Goal: Task Accomplishment & Management: Manage account settings

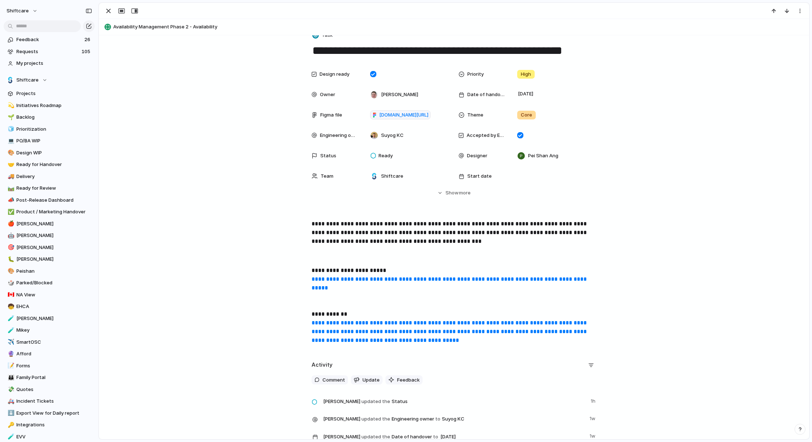
scroll to position [145, 0]
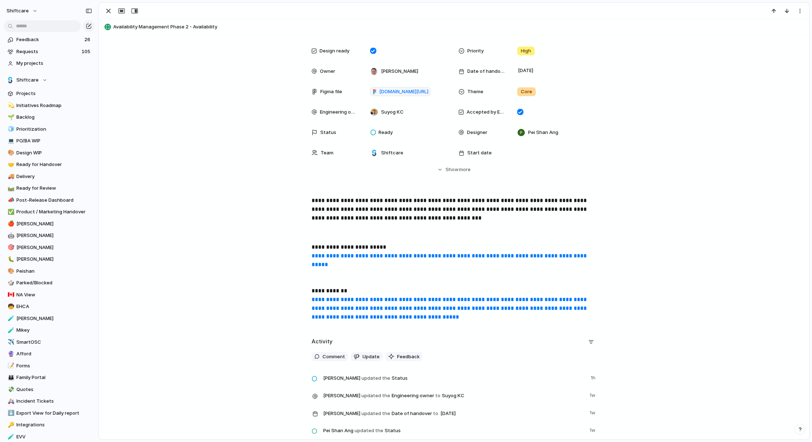
click at [561, 316] on p "**********" at bounding box center [453, 282] width 285 height 79
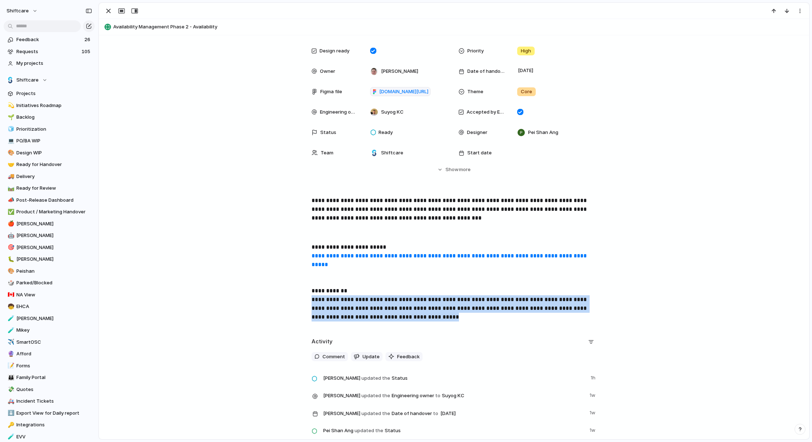
drag, startPoint x: 562, startPoint y: 316, endPoint x: 306, endPoint y: 303, distance: 256.5
click at [306, 303] on div "**********" at bounding box center [454, 261] width 692 height 131
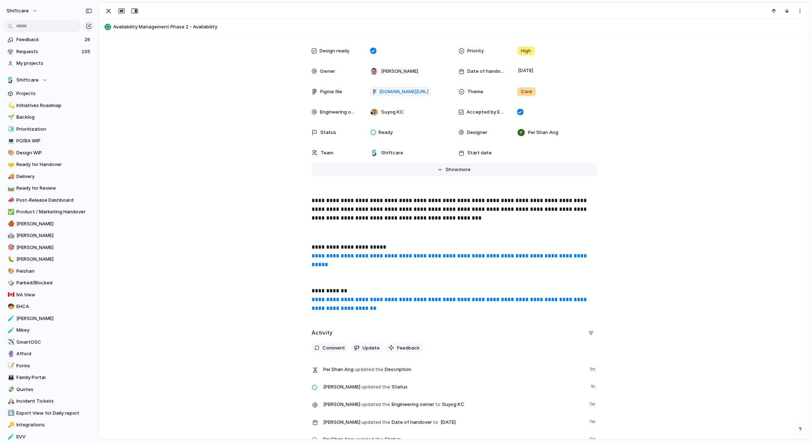
scroll to position [61, 0]
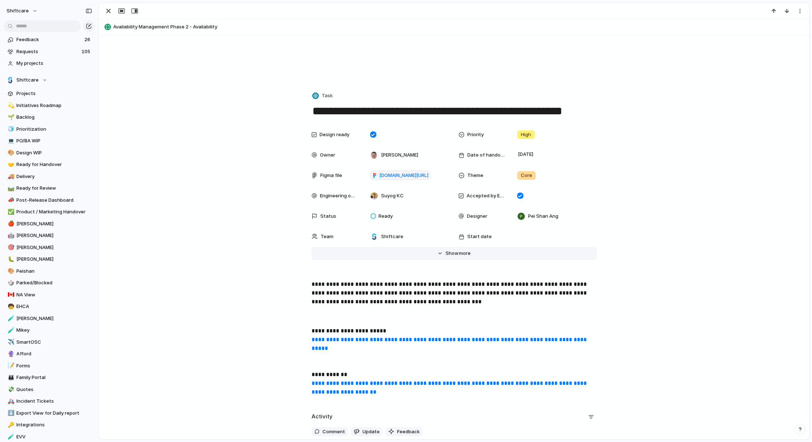
click at [458, 254] on span "Show" at bounding box center [451, 253] width 13 height 7
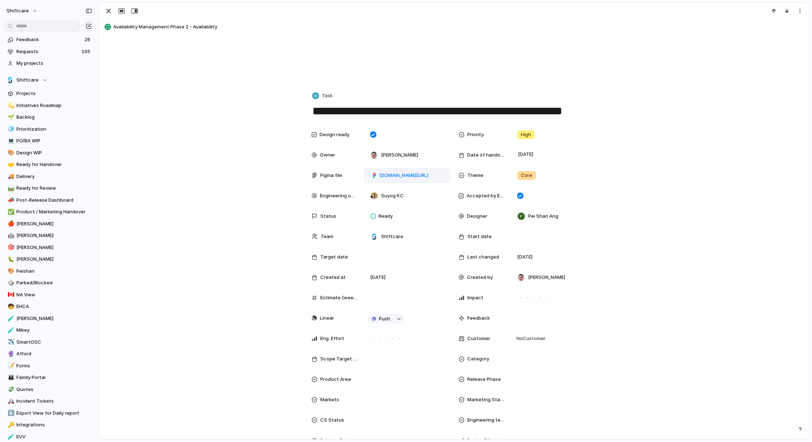
click at [366, 176] on div "[DOMAIN_NAME][URL]" at bounding box center [407, 175] width 86 height 15
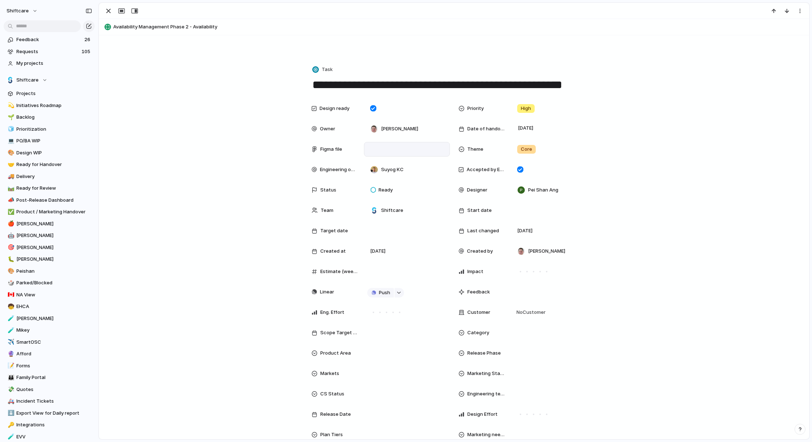
scroll to position [78, 0]
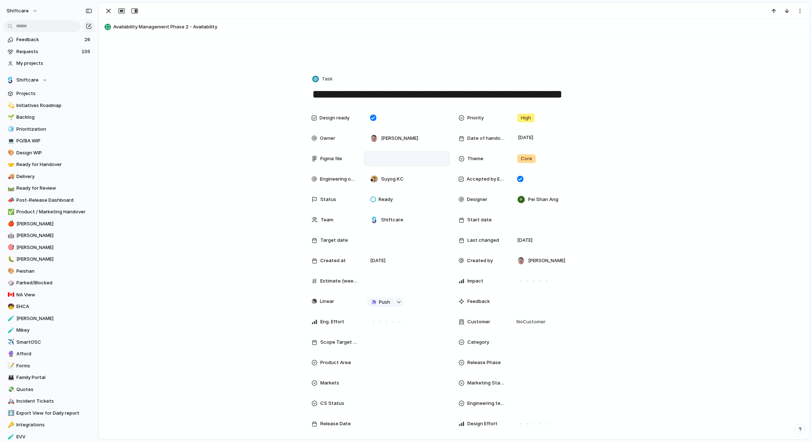
click at [389, 158] on p at bounding box center [406, 160] width 79 height 9
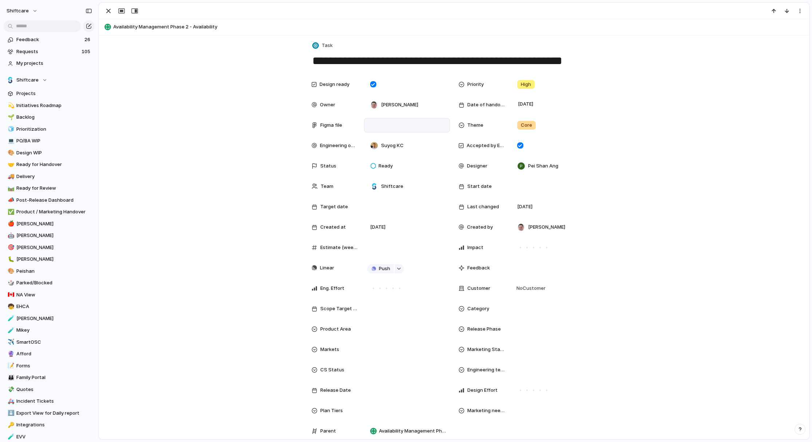
scroll to position [24, 0]
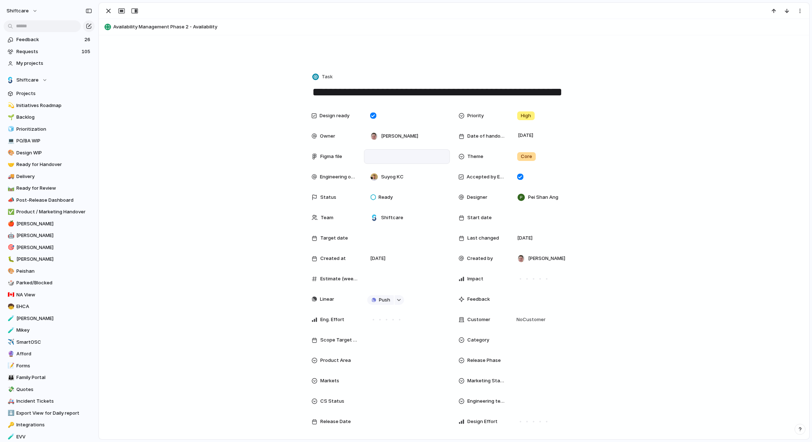
click at [192, 183] on div "**********" at bounding box center [454, 295] width 692 height 374
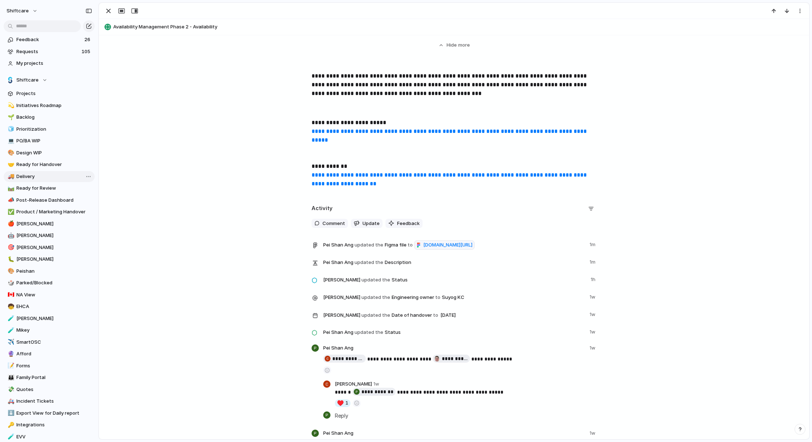
scroll to position [565, 0]
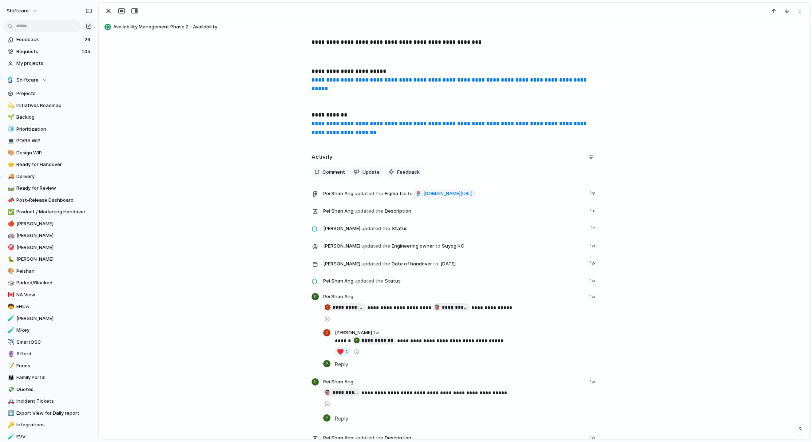
click at [430, 77] on link "**********" at bounding box center [449, 84] width 276 height 14
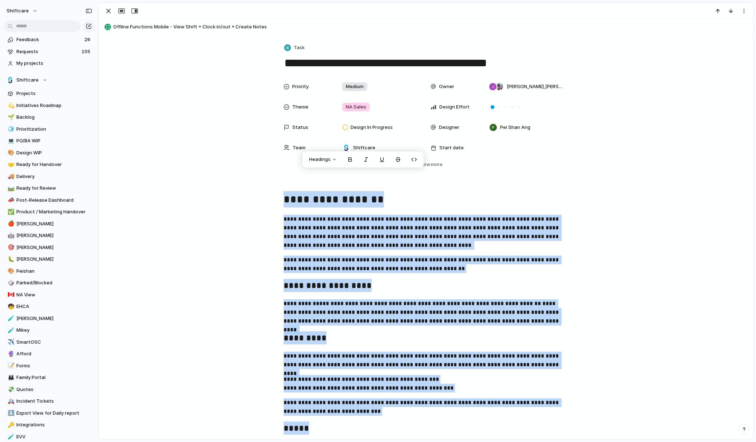
scroll to position [22, 0]
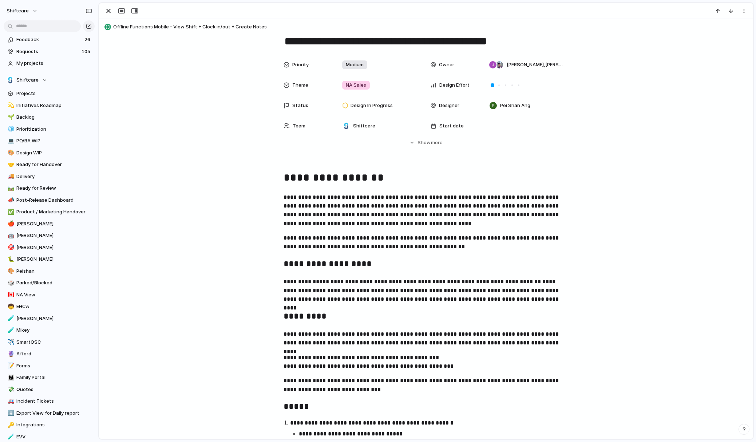
click at [459, 200] on p "**********" at bounding box center [425, 210] width 285 height 35
click at [441, 138] on button "Hide Show more" at bounding box center [425, 142] width 285 height 13
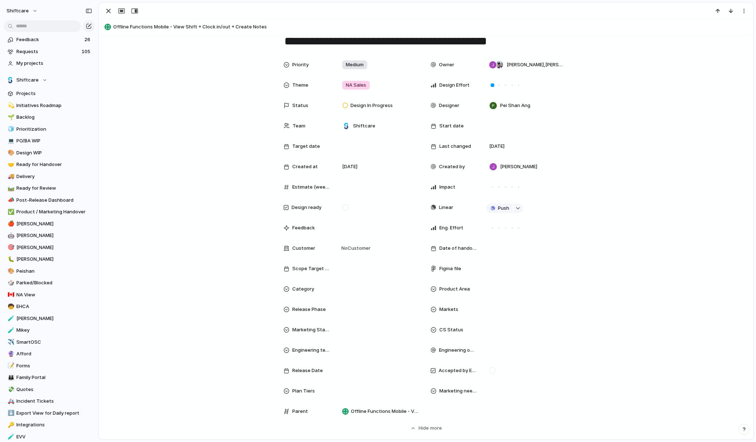
scroll to position [32, 0]
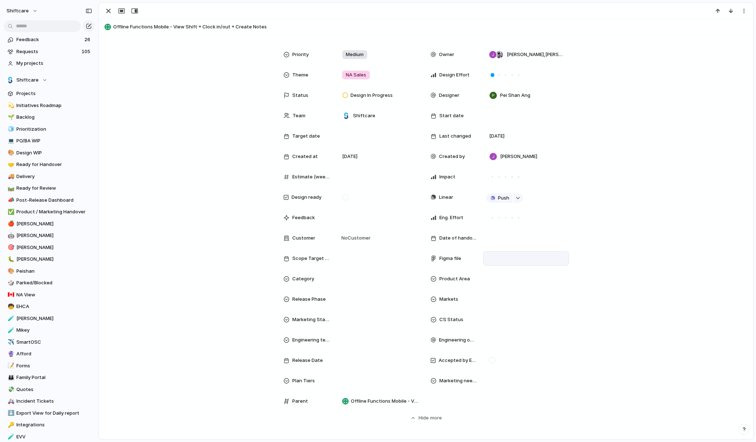
click at [494, 260] on div at bounding box center [525, 258] width 79 height 8
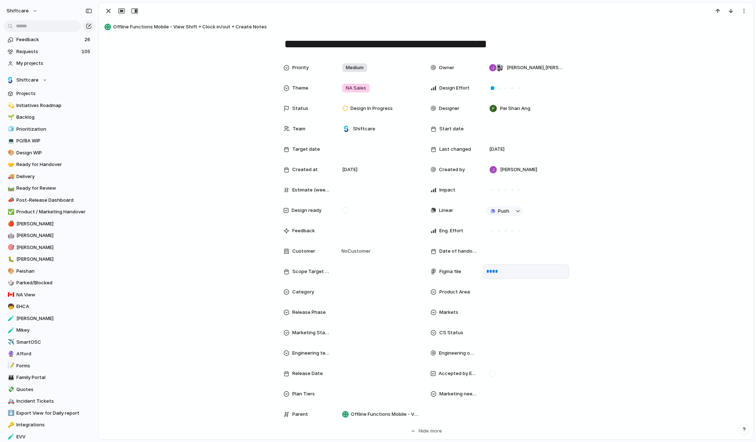
scroll to position [9, 0]
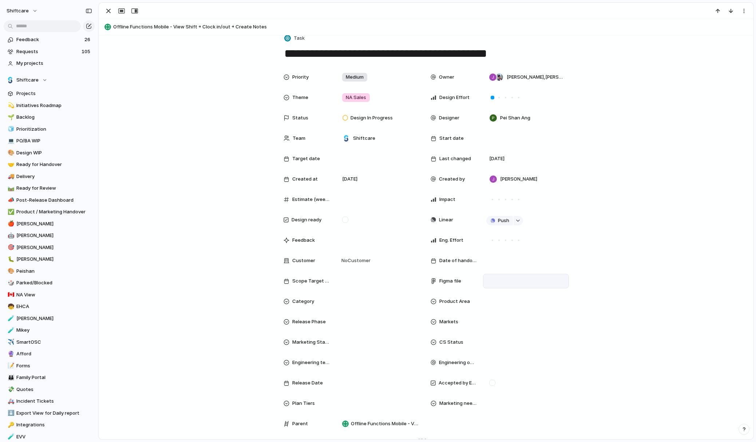
click at [511, 283] on p at bounding box center [525, 282] width 79 height 9
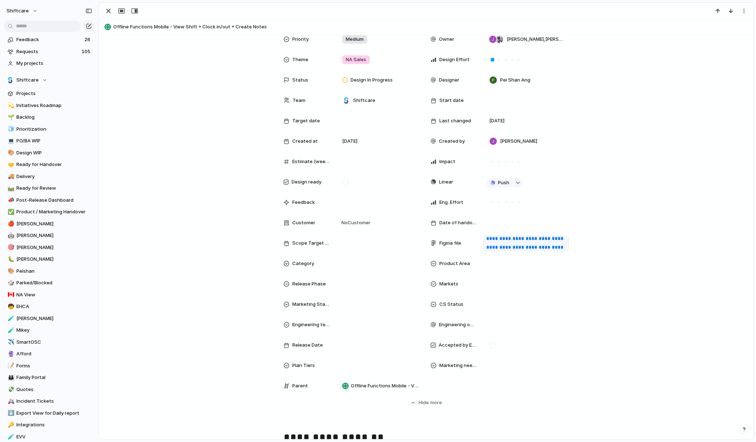
scroll to position [13, 0]
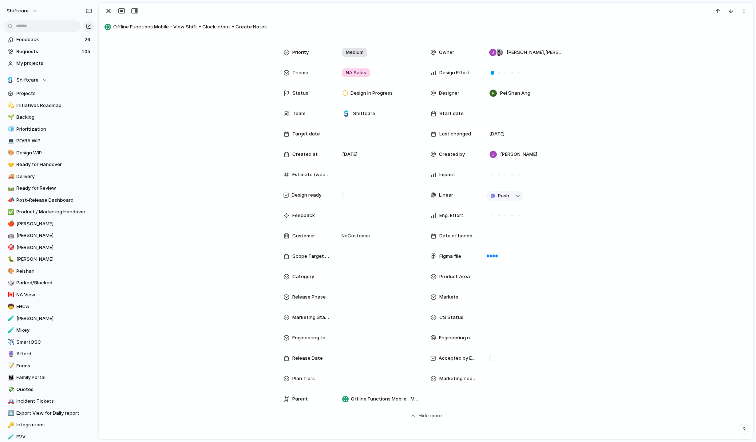
click at [654, 237] on div "**********" at bounding box center [426, 232] width 636 height 374
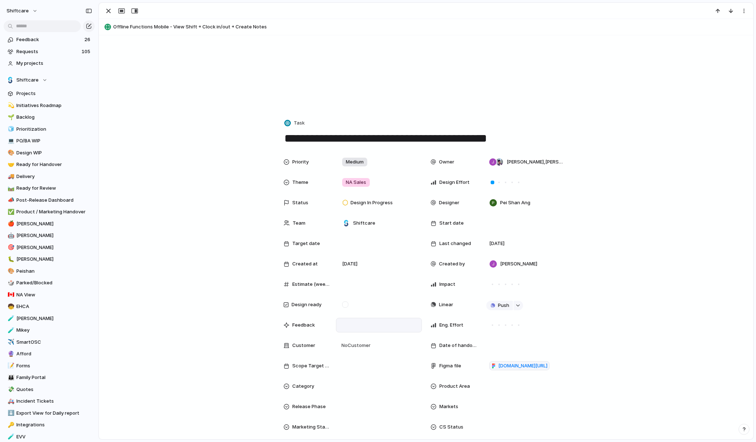
scroll to position [0, 0]
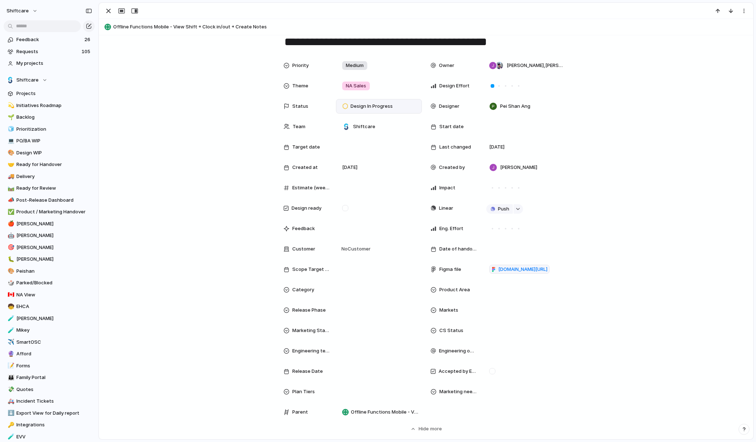
click at [371, 107] on span "Design In Progress" at bounding box center [371, 106] width 42 height 7
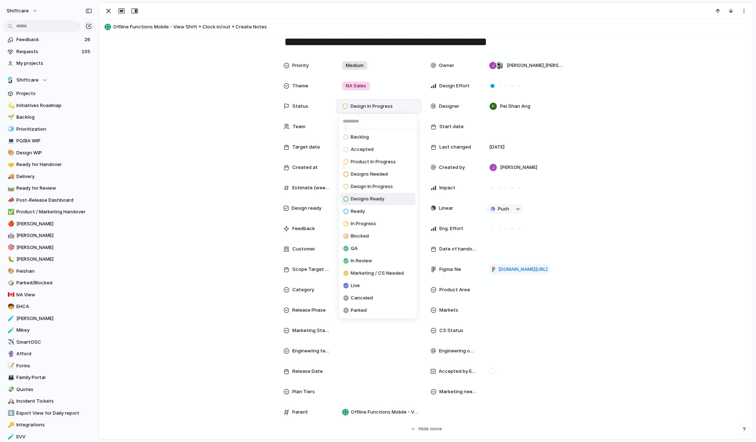
click at [372, 199] on span "Designs Ready" at bounding box center [367, 198] width 33 height 7
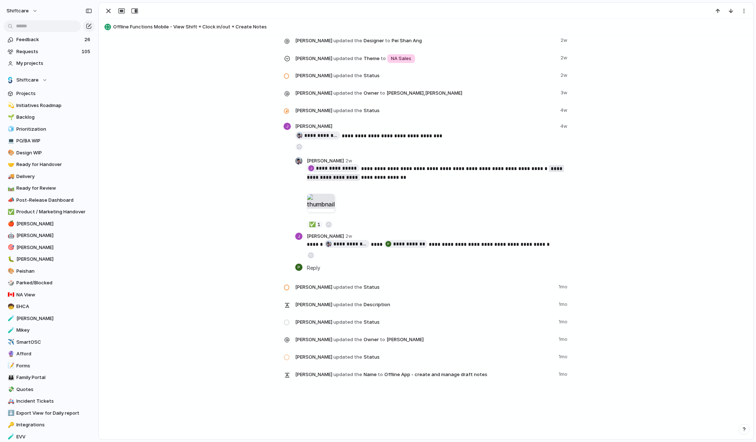
scroll to position [1890, 0]
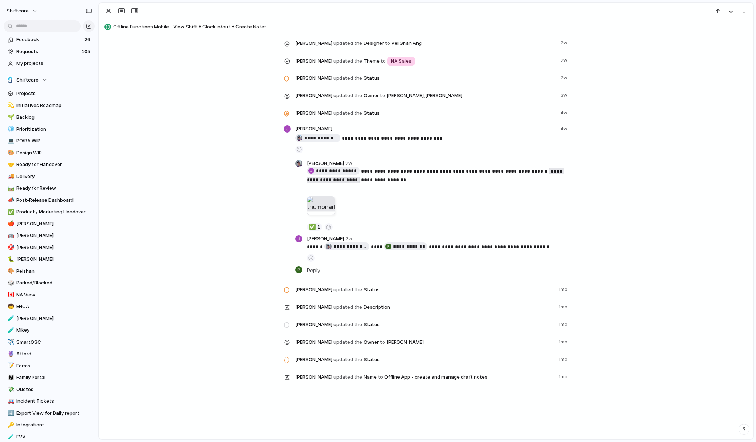
click at [319, 211] on div at bounding box center [321, 205] width 28 height 19
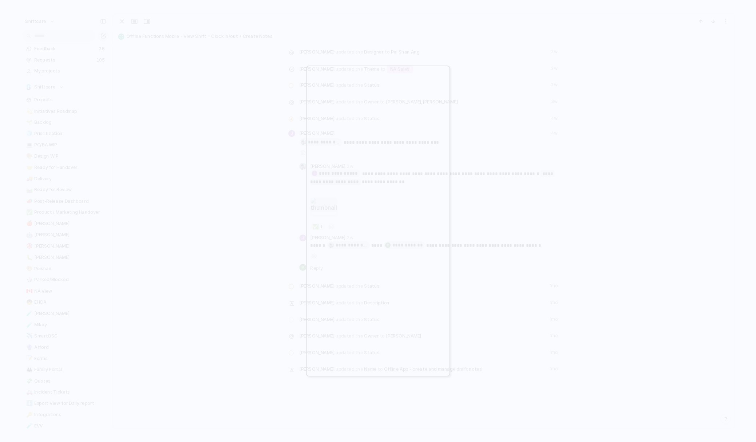
click at [256, 224] on div at bounding box center [378, 221] width 756 height 442
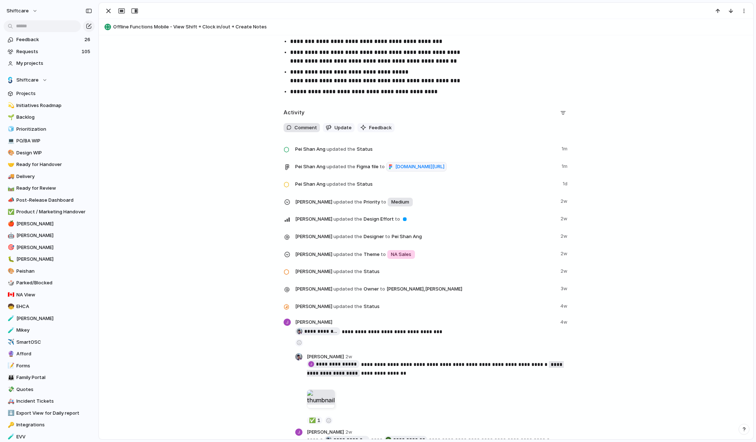
click at [306, 127] on span "Comment" at bounding box center [305, 127] width 23 height 7
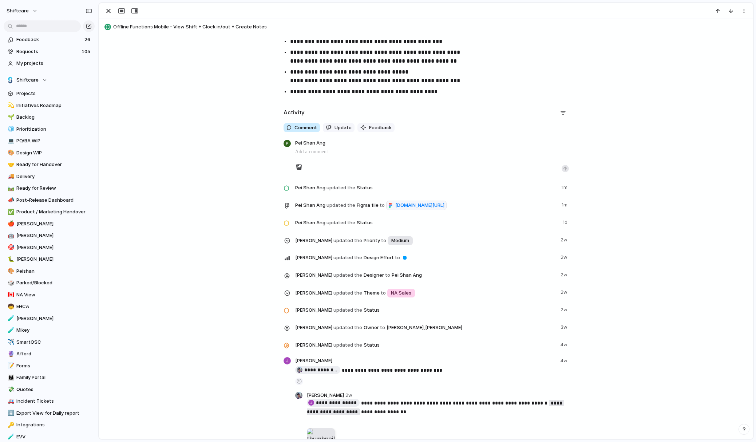
scroll to position [1704, 0]
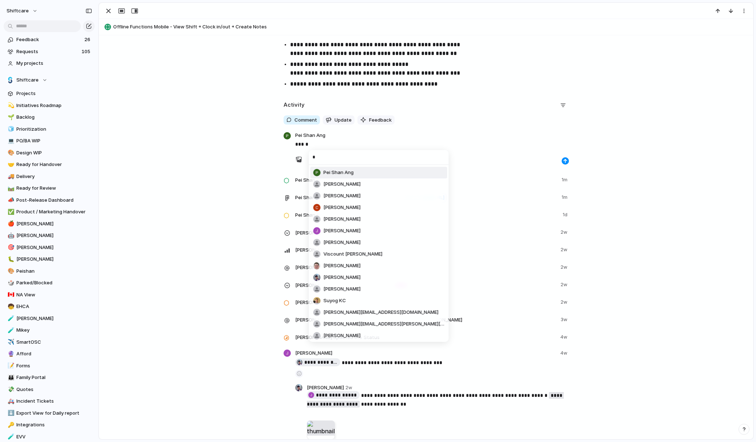
type input "**"
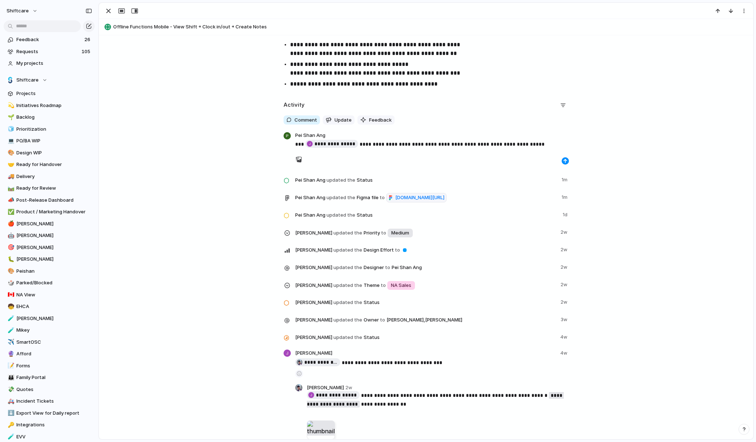
click at [383, 144] on p "**********" at bounding box center [432, 144] width 274 height 9
click at [545, 144] on p "**********" at bounding box center [432, 144] width 274 height 9
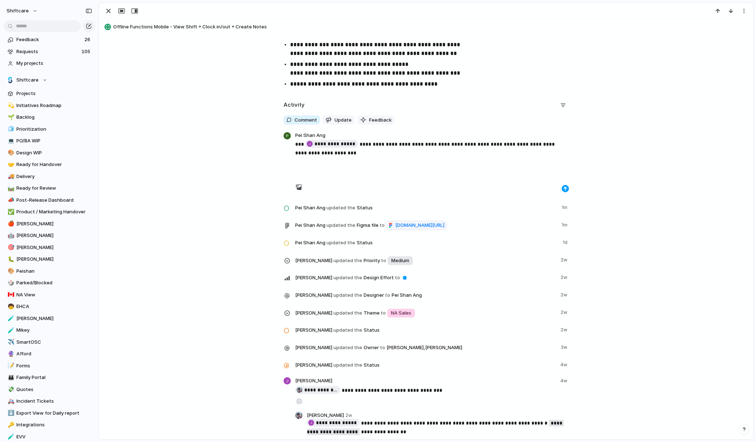
click at [563, 190] on div "button" at bounding box center [565, 188] width 4 height 4
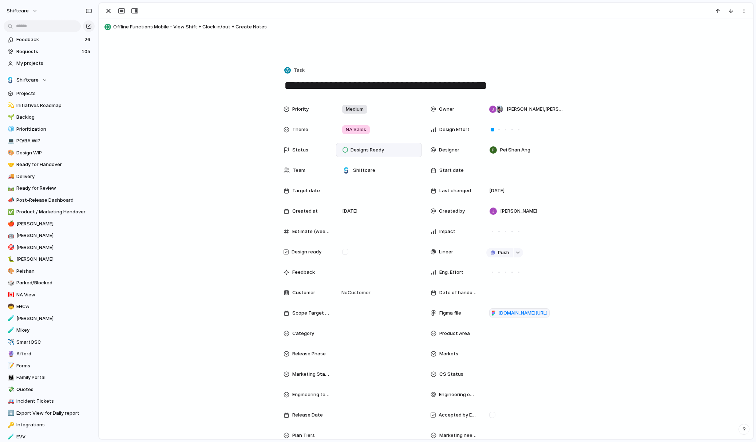
scroll to position [0, 0]
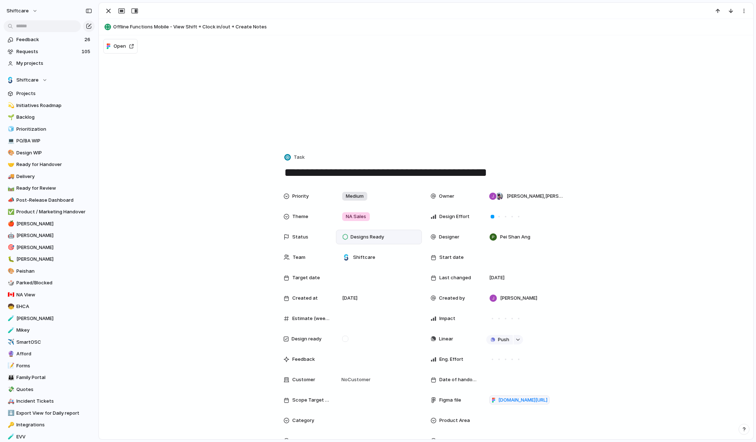
click at [166, 30] on span "Offline Functions Mobile - View Shift + Clock in/out + Create Notes" at bounding box center [431, 26] width 636 height 7
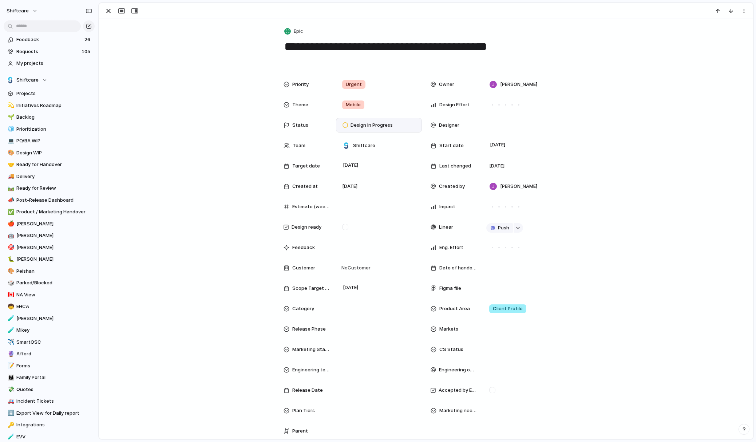
click at [305, 60] on textarea "**********" at bounding box center [425, 53] width 285 height 29
click at [107, 11] on div "button" at bounding box center [108, 11] width 9 height 9
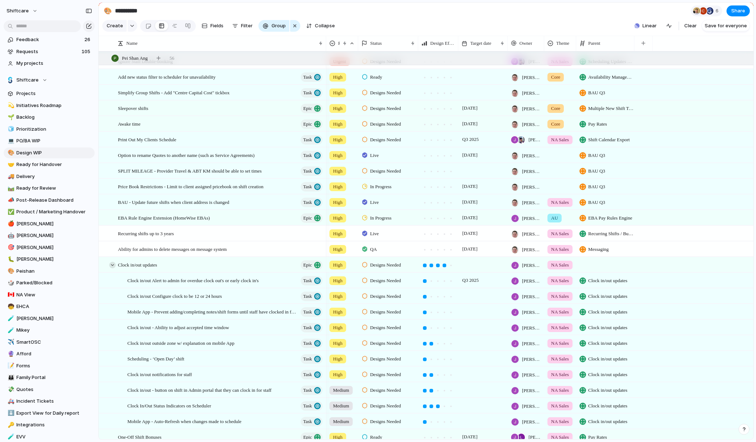
click at [112, 265] on div at bounding box center [112, 265] width 7 height 7
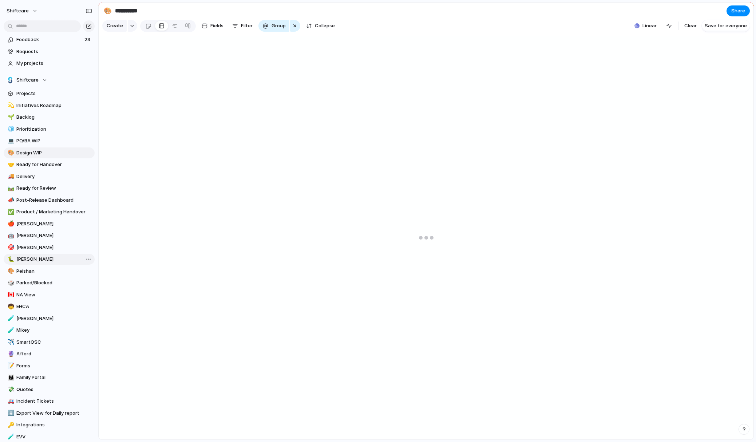
click at [35, 262] on span "[PERSON_NAME]" at bounding box center [54, 258] width 76 height 7
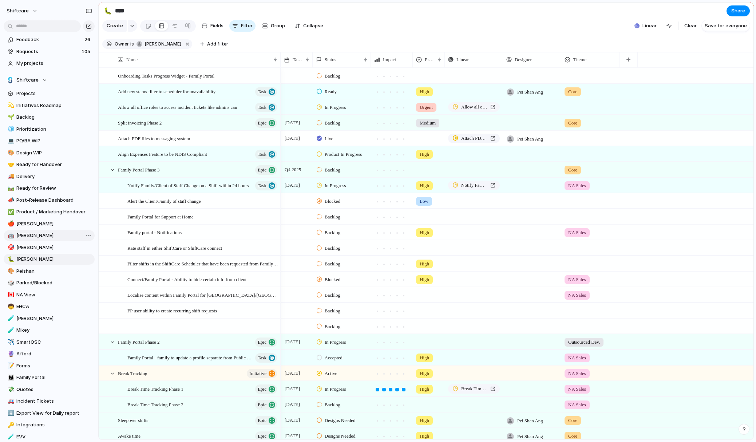
click at [35, 239] on div "💫 Initiatives Roadmap 🌱 Backlog 🧊 Prioritization 💻 PO/BA WIP 🎨 Design WIP 🤝 Rea…" at bounding box center [49, 277] width 91 height 354
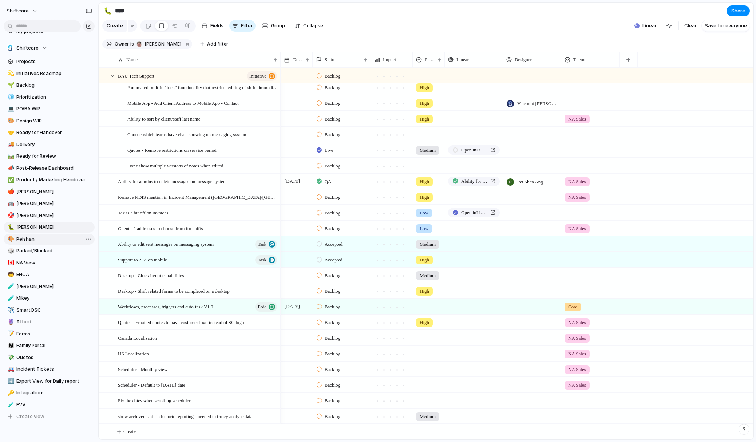
click at [32, 242] on span "Peishan" at bounding box center [54, 238] width 76 height 7
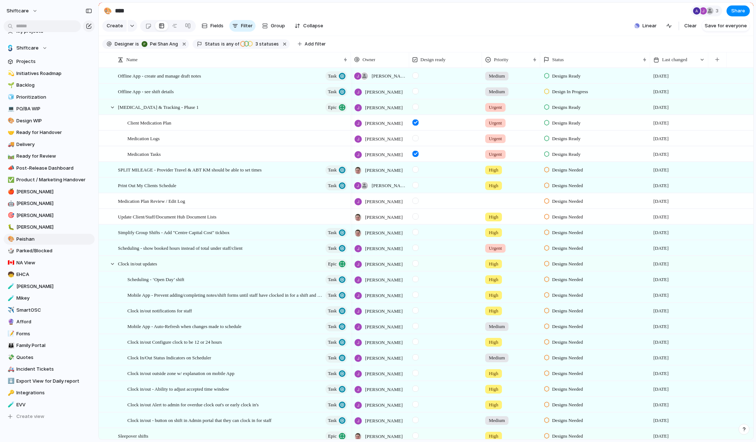
type input "*******"
click at [260, 45] on span "3 statuses" at bounding box center [265, 44] width 25 height 7
click at [347, 31] on div "Backlog Accepted Product In Progress Designs Needed Design In Progress Designs …" at bounding box center [378, 221] width 756 height 442
click at [168, 89] on span "Offline App - see shift details" at bounding box center [146, 91] width 56 height 8
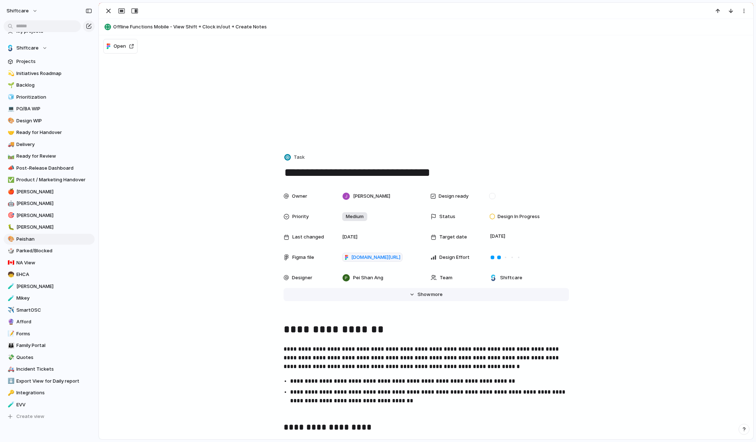
click at [433, 291] on span "more" at bounding box center [437, 294] width 12 height 7
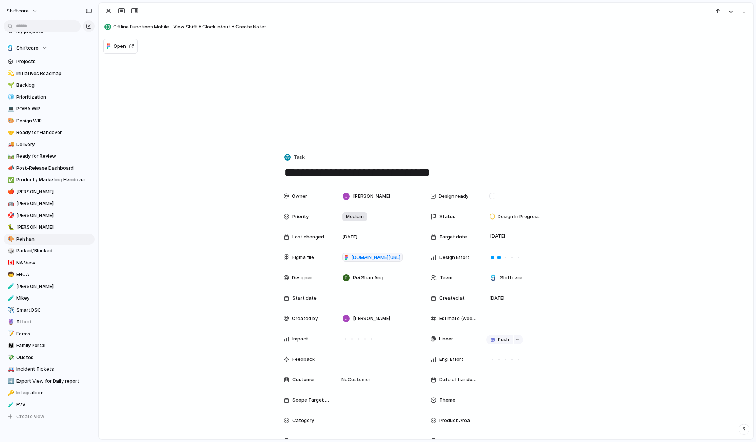
scroll to position [4, 0]
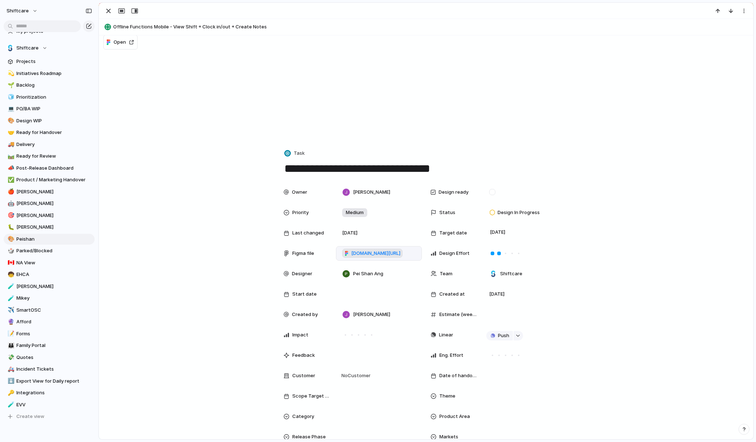
click at [383, 253] on span "figma.com/design/hjiJ5fONNB8SEk0Ng38k7i/Offline-App?node-id=8052-877" at bounding box center [375, 253] width 49 height 7
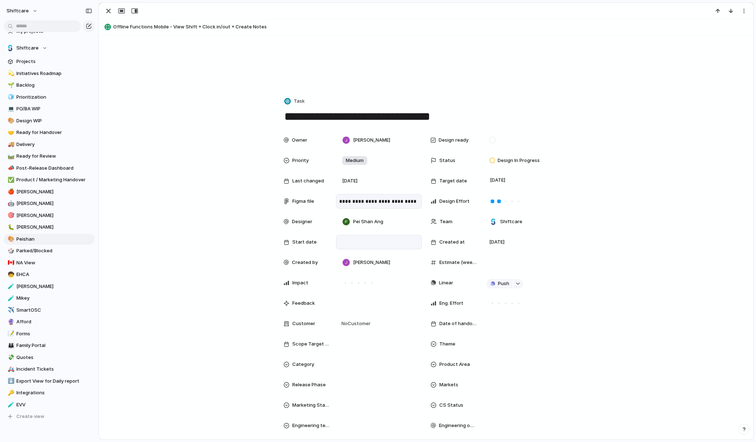
scroll to position [56, 0]
click at [531, 164] on div "Design In Progress" at bounding box center [516, 160] width 52 height 9
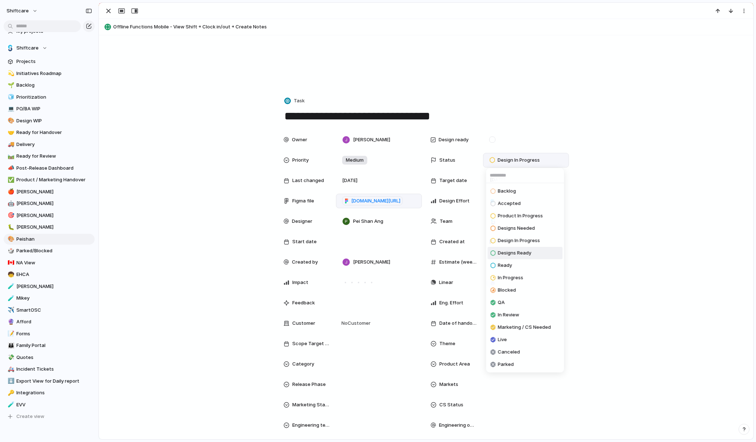
click at [518, 250] on span "Designs Ready" at bounding box center [514, 252] width 33 height 7
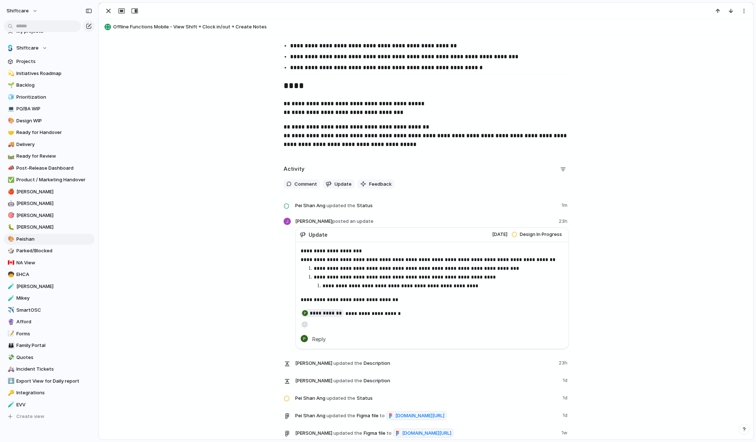
scroll to position [1920, 0]
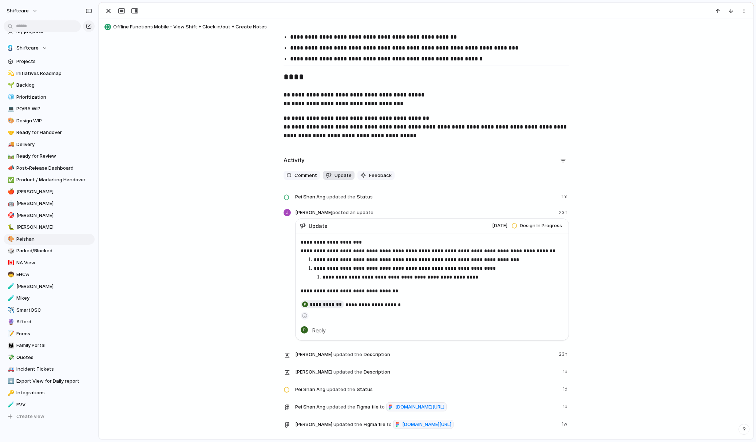
click at [332, 173] on button "Update" at bounding box center [339, 175] width 32 height 9
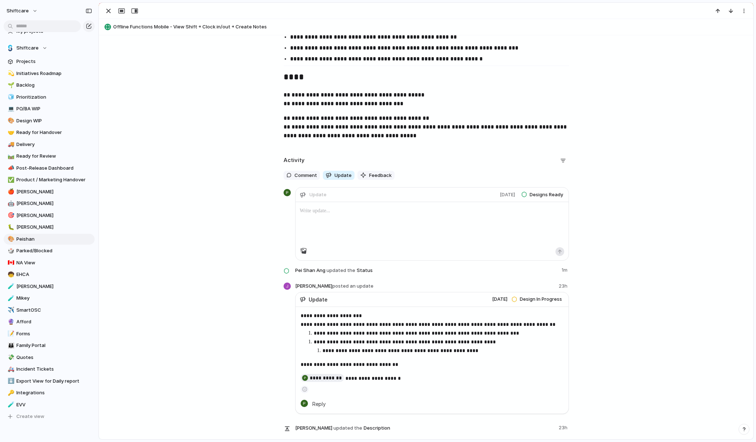
click at [451, 166] on div "Activity" at bounding box center [425, 161] width 285 height 12
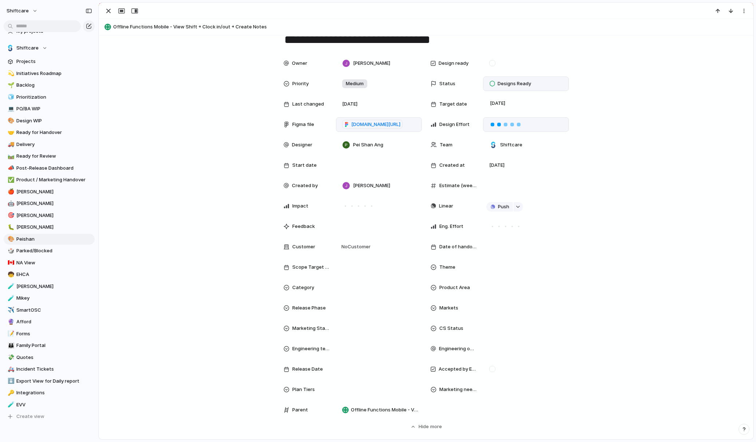
scroll to position [126, 0]
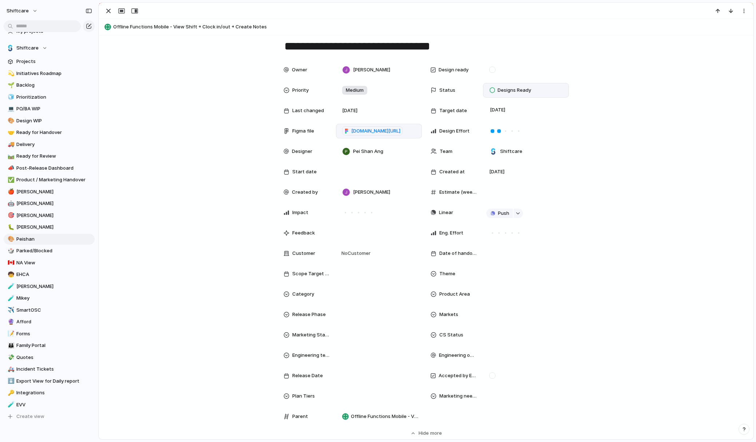
click at [524, 87] on span "Designs Ready" at bounding box center [513, 90] width 33 height 7
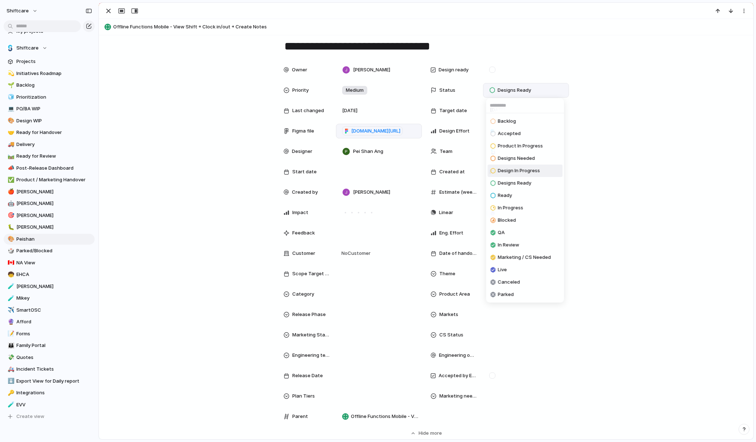
click at [525, 168] on span "Design In Progress" at bounding box center [519, 170] width 42 height 7
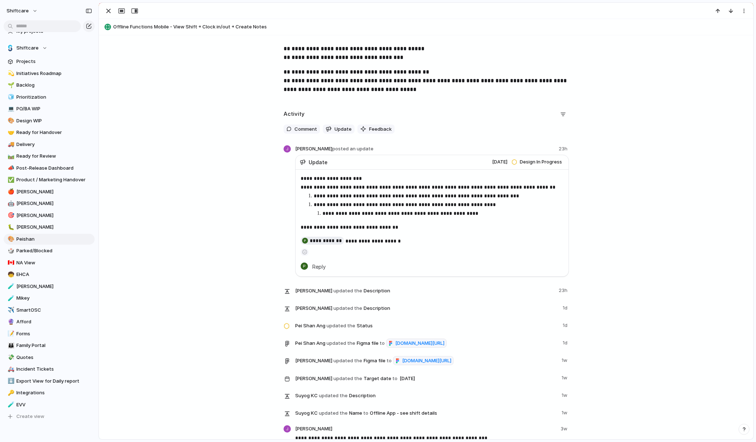
scroll to position [1966, 0]
